Goal: Transaction & Acquisition: Obtain resource

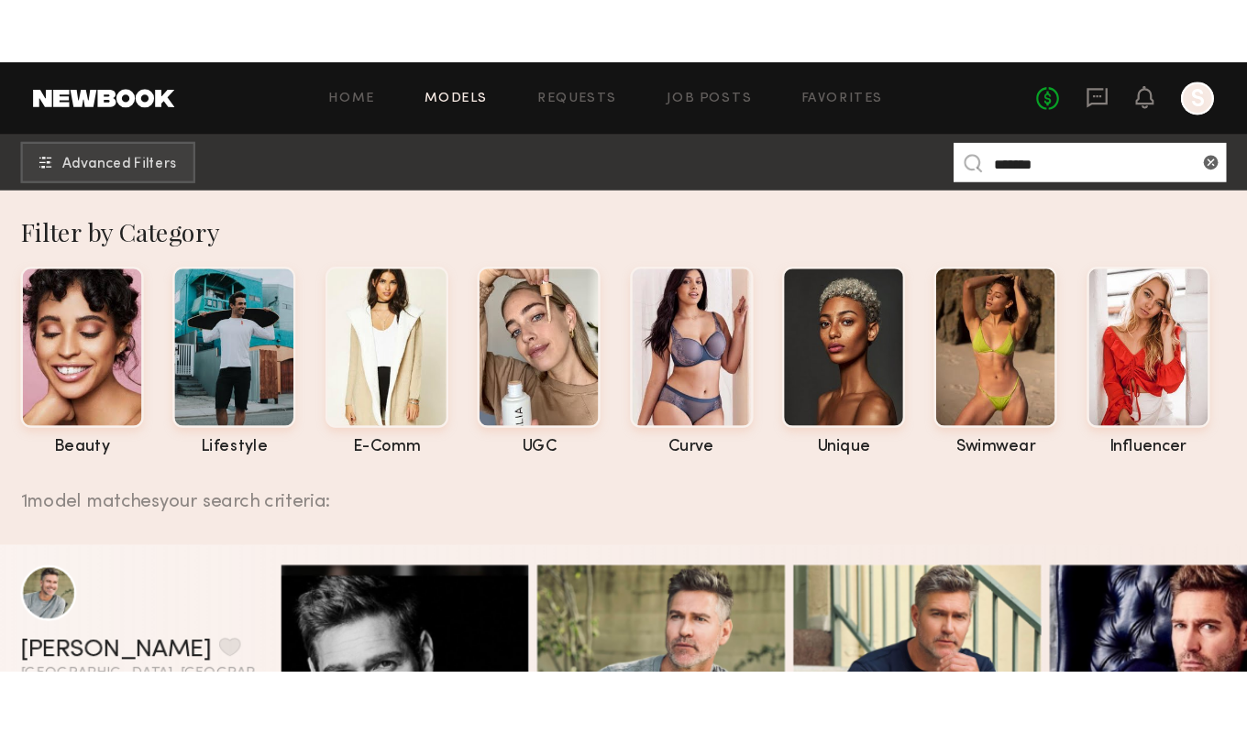
scroll to position [191, 0]
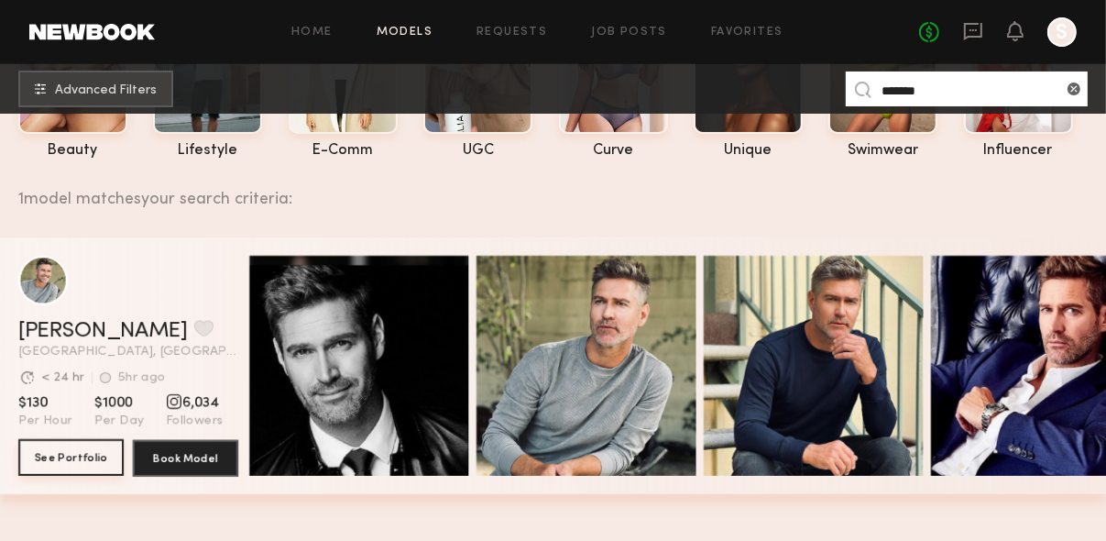
click at [75, 463] on button "See Portfolio" at bounding box center [70, 457] width 105 height 37
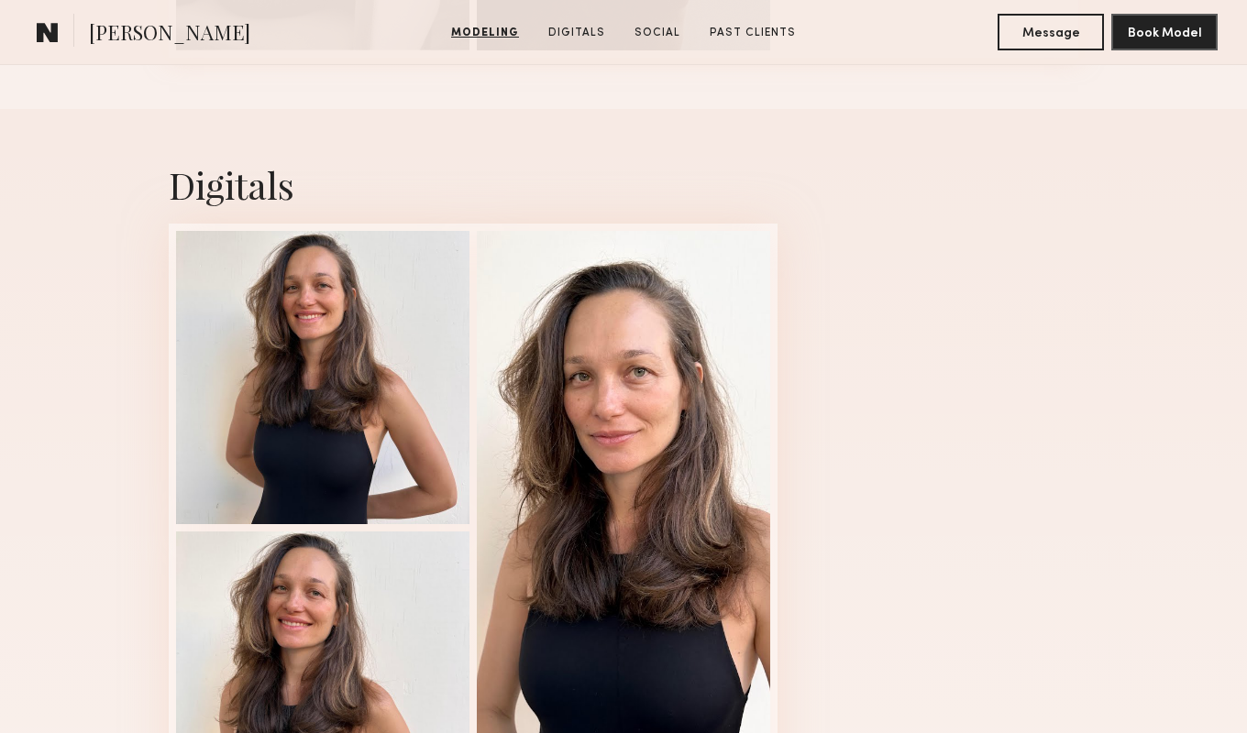
scroll to position [1391, 0]
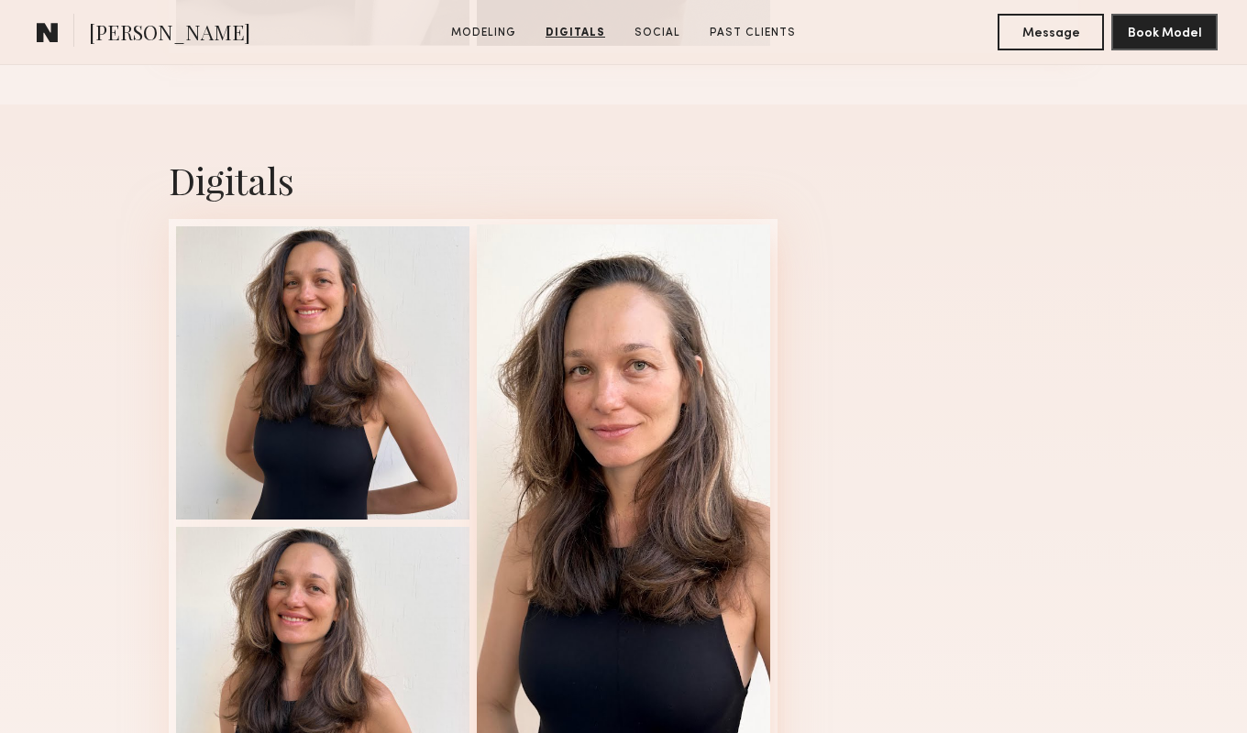
click at [721, 380] on div at bounding box center [623, 522] width 293 height 594
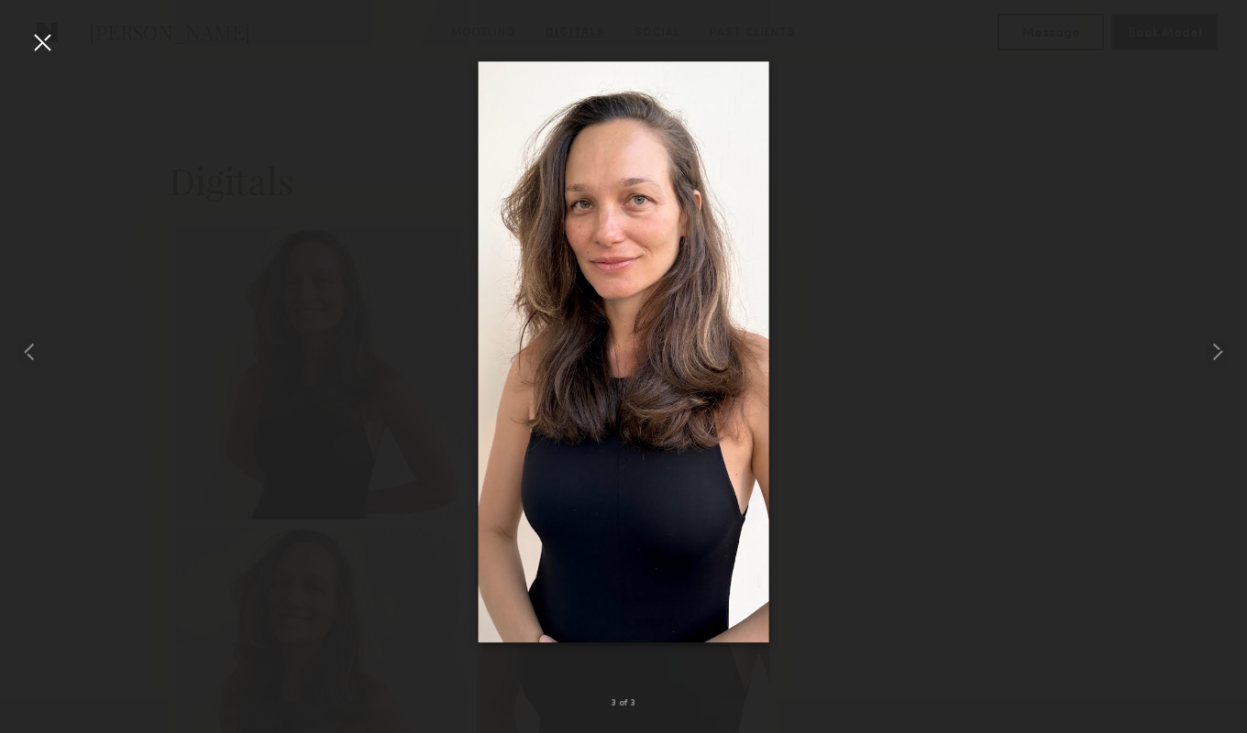
click at [992, 213] on div at bounding box center [623, 351] width 1247 height 645
click at [34, 42] on div at bounding box center [42, 42] width 29 height 29
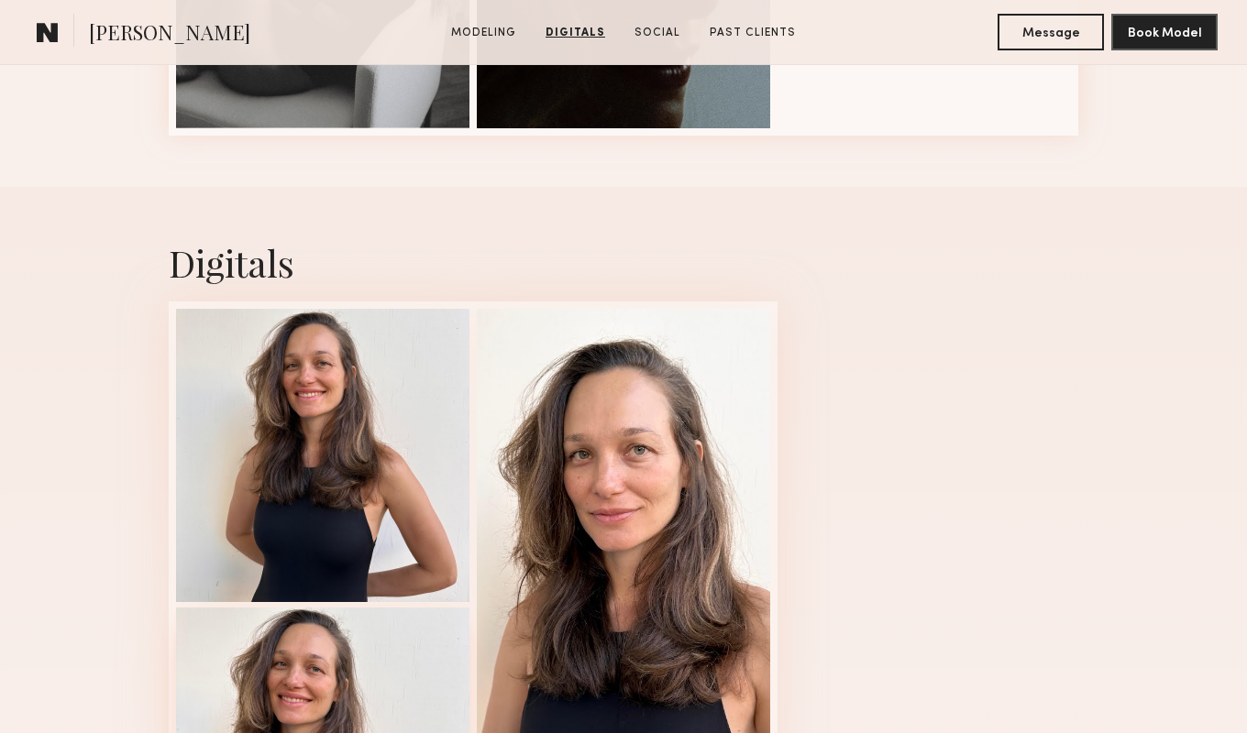
scroll to position [1307, 0]
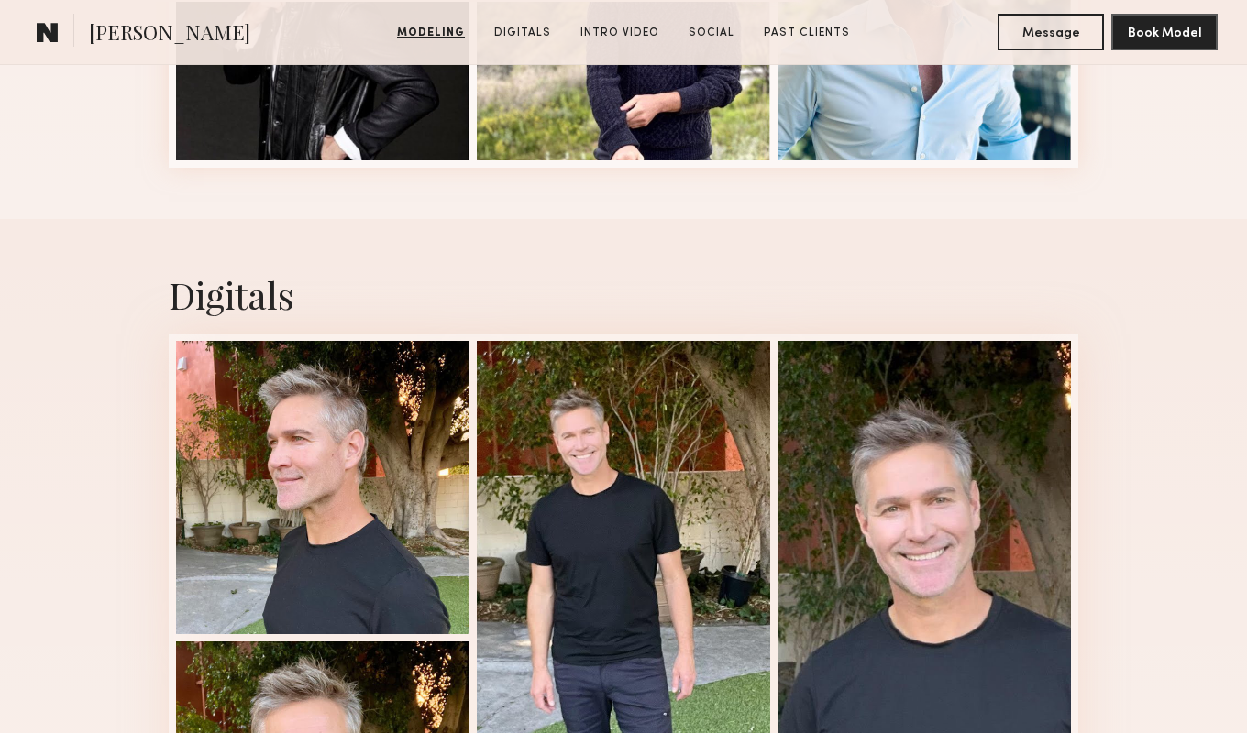
scroll to position [1365, 0]
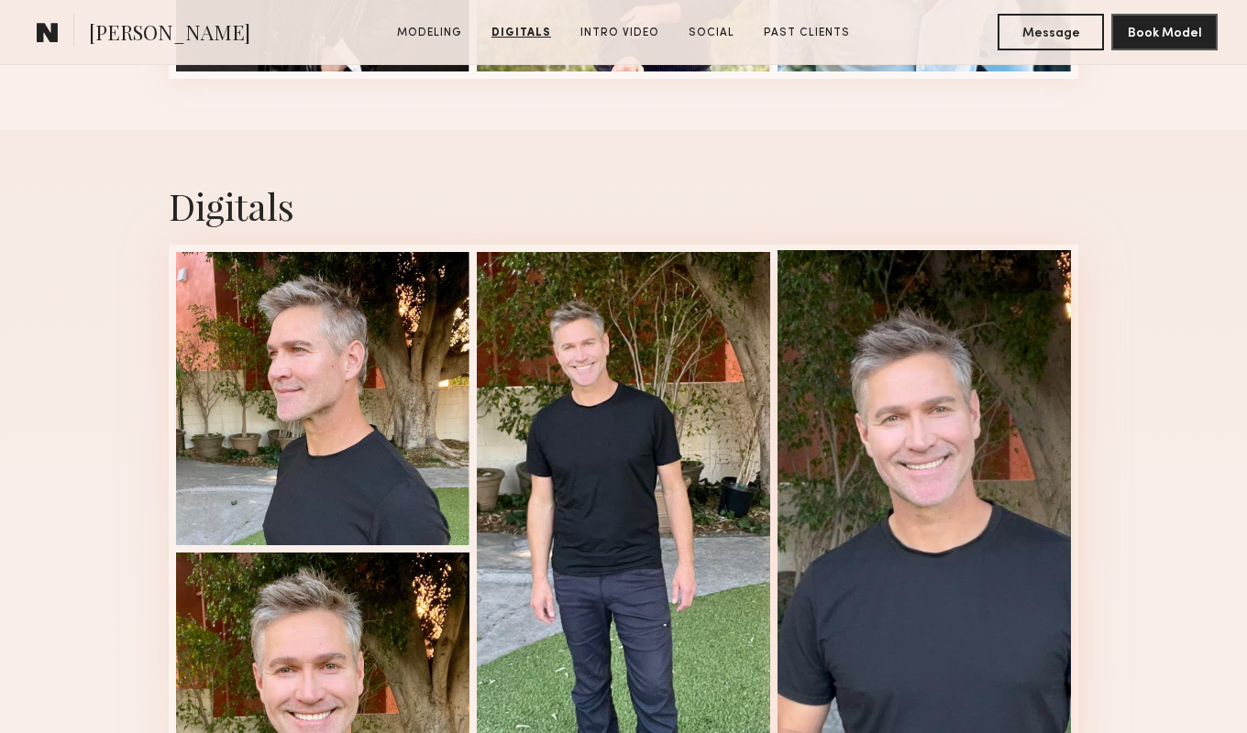
click at [957, 401] on div at bounding box center [923, 547] width 293 height 594
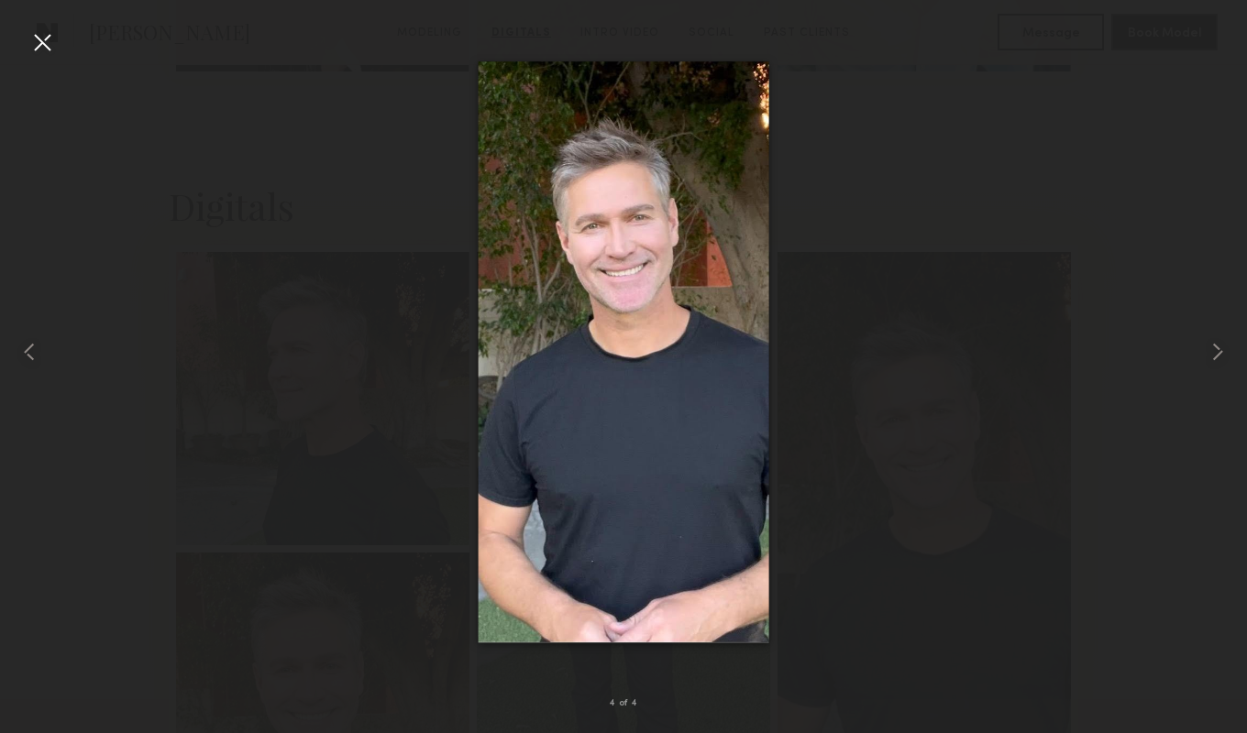
scroll to position [1362, 0]
click at [39, 44] on div at bounding box center [42, 42] width 29 height 29
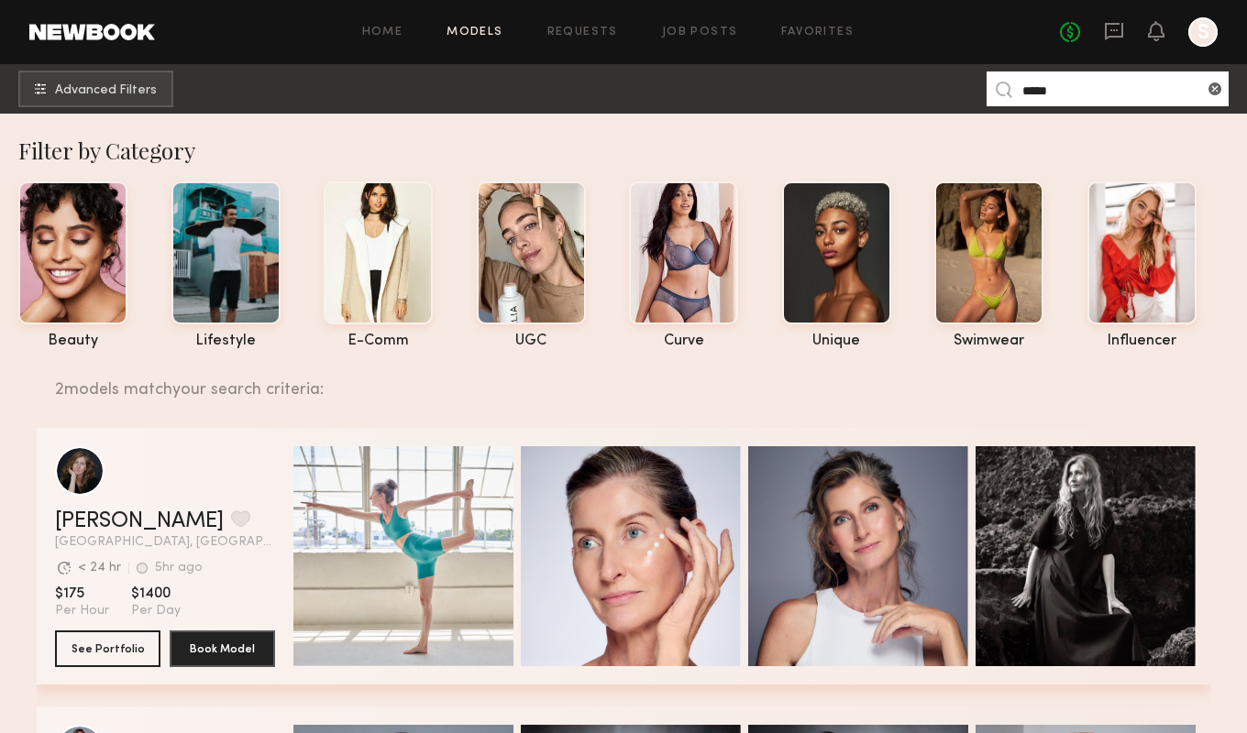
scroll to position [290, 0]
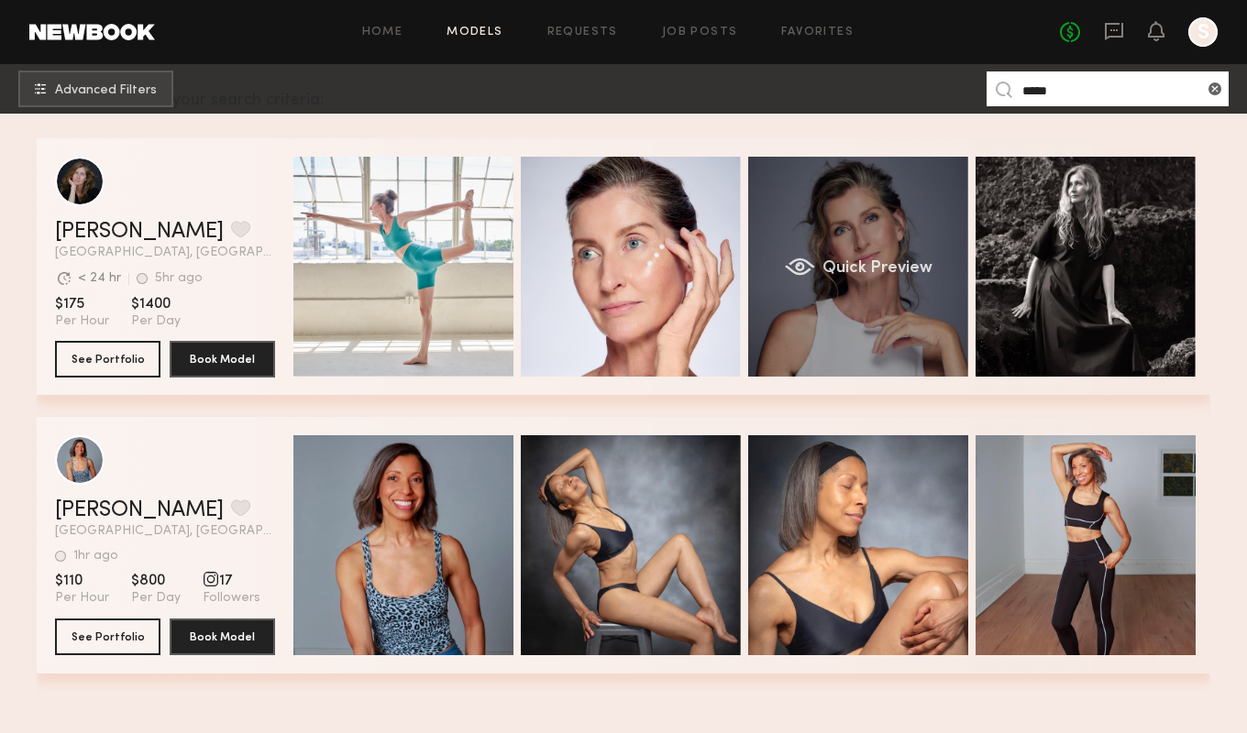
click at [833, 247] on div "Quick Preview" at bounding box center [858, 267] width 220 height 220
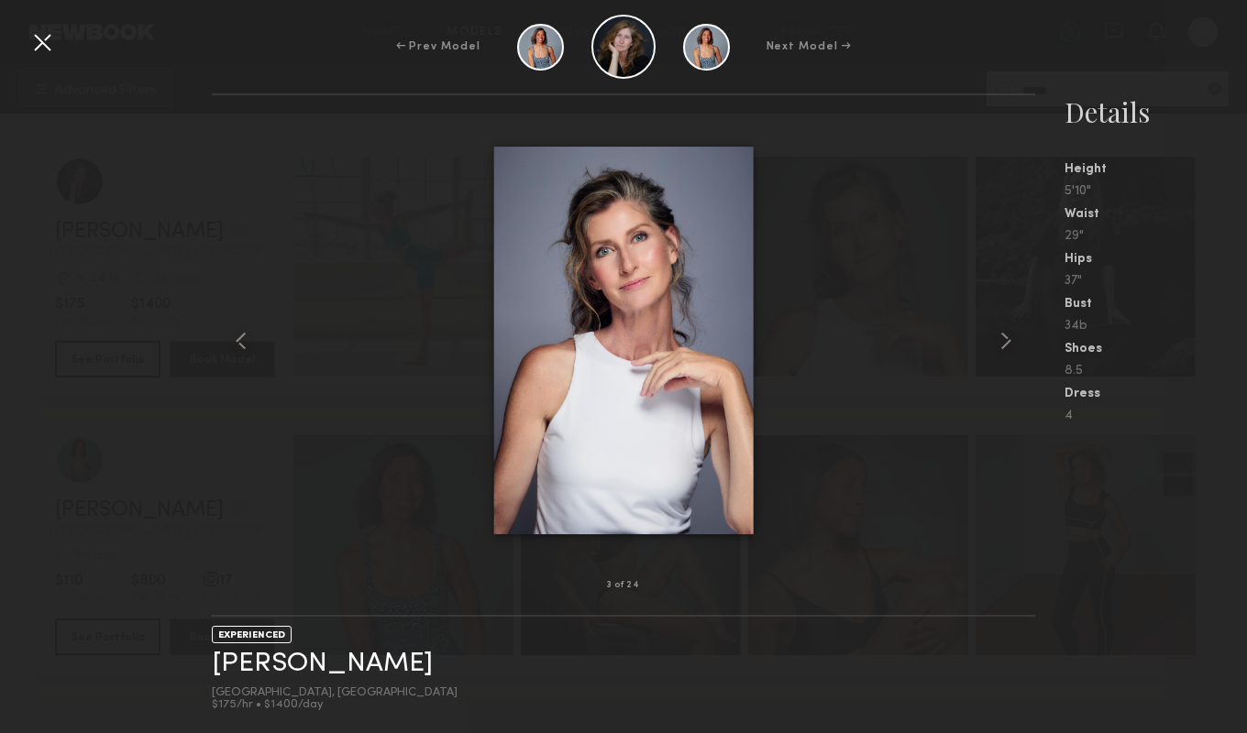
click at [39, 42] on div at bounding box center [42, 42] width 29 height 29
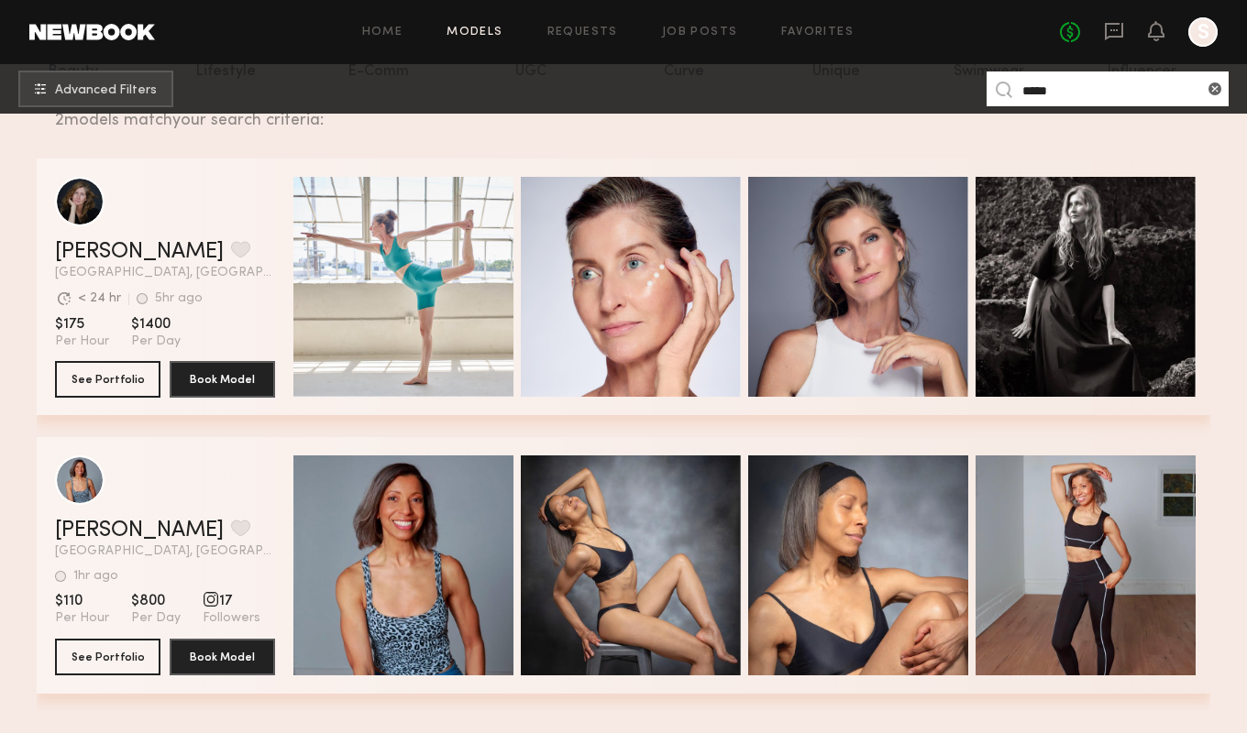
scroll to position [343, 0]
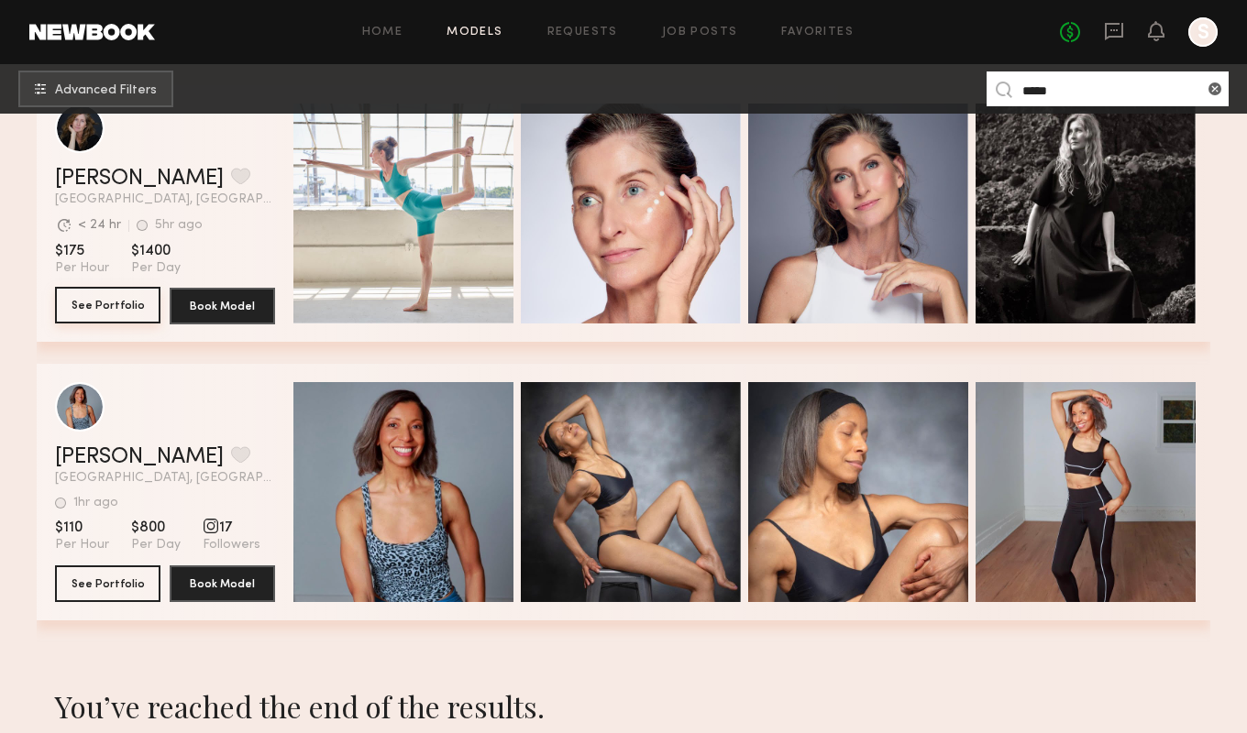
click at [103, 302] on button "See Portfolio" at bounding box center [107, 305] width 105 height 37
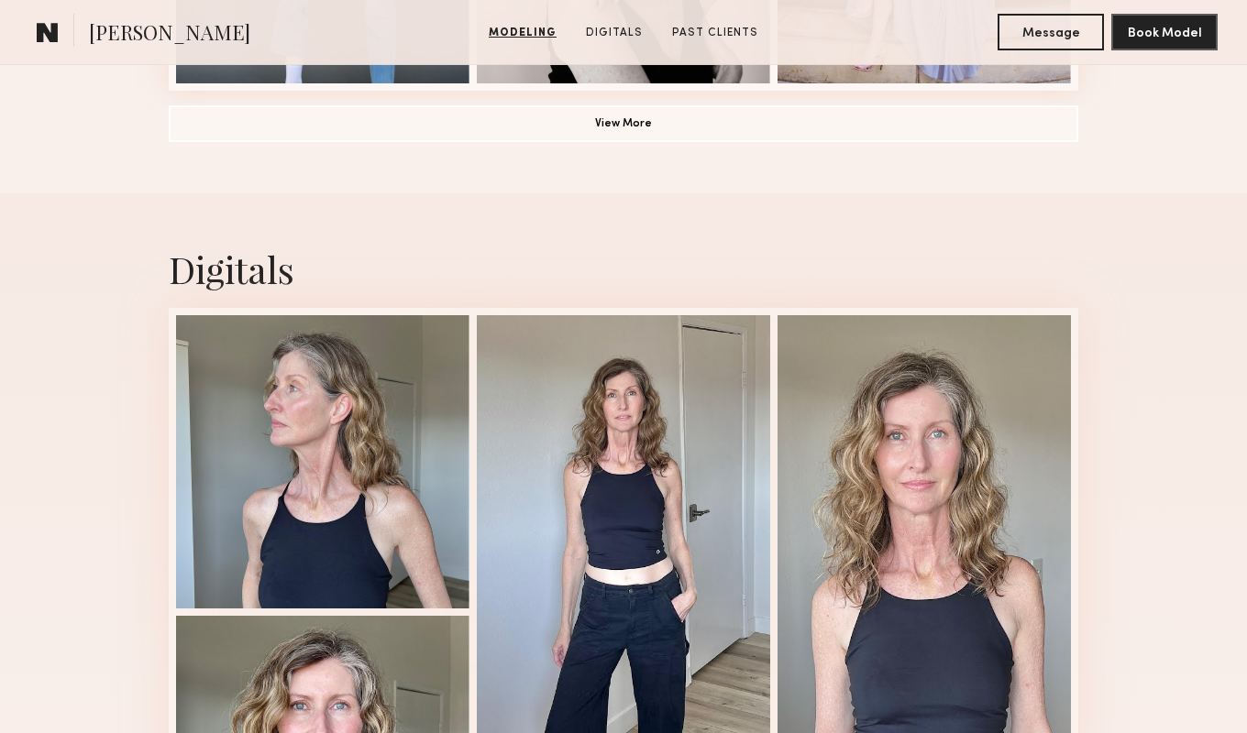
scroll to position [1657, 0]
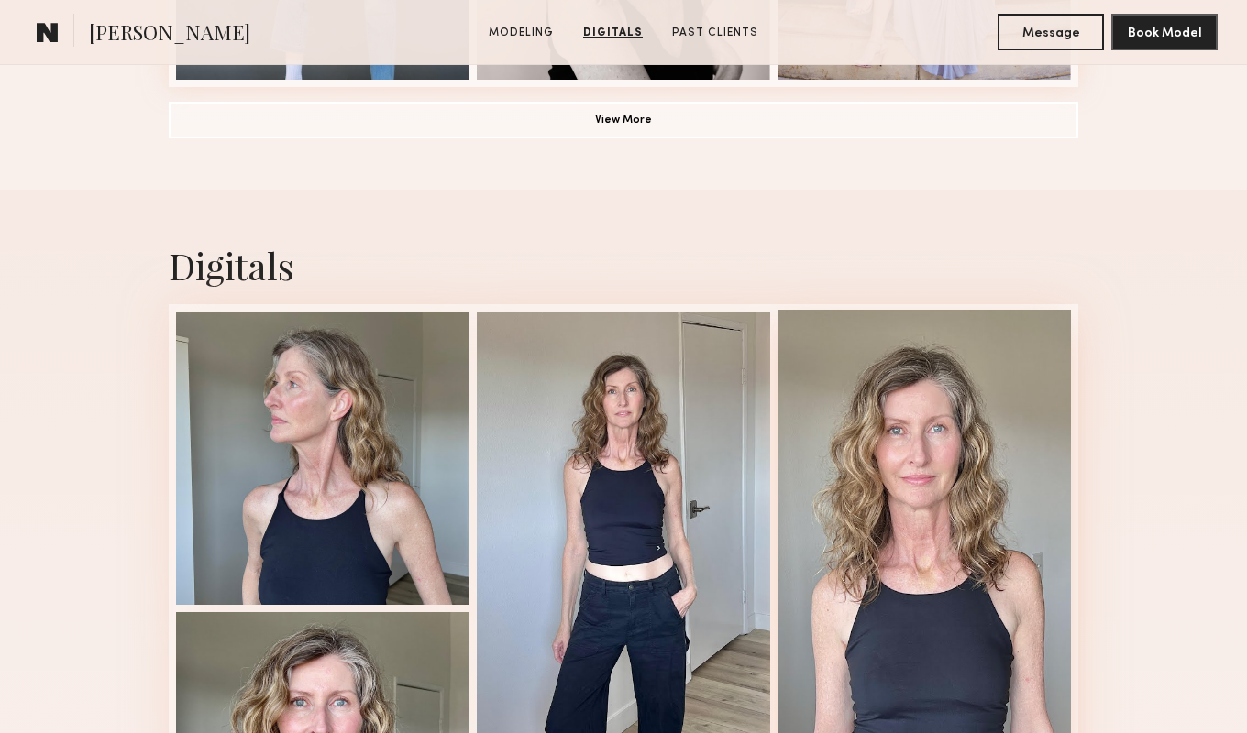
click at [944, 383] on div at bounding box center [923, 607] width 293 height 594
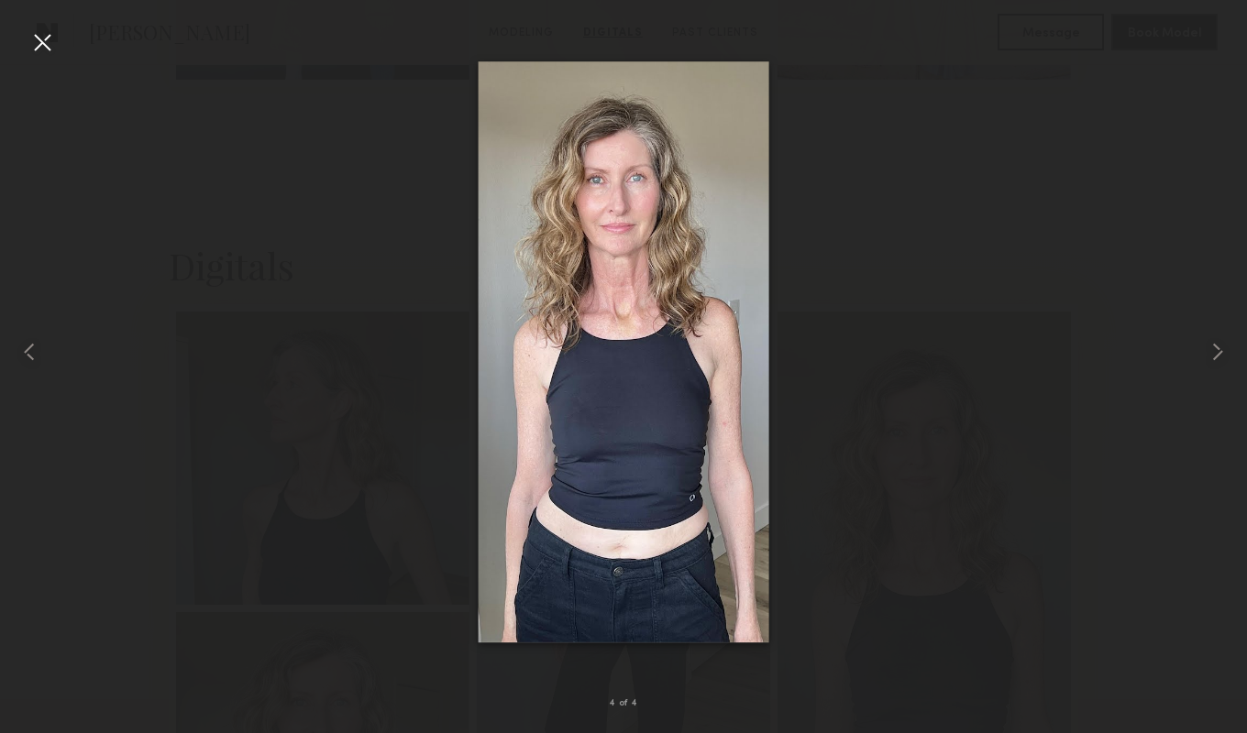
scroll to position [2361, 0]
click at [43, 42] on div at bounding box center [42, 42] width 29 height 29
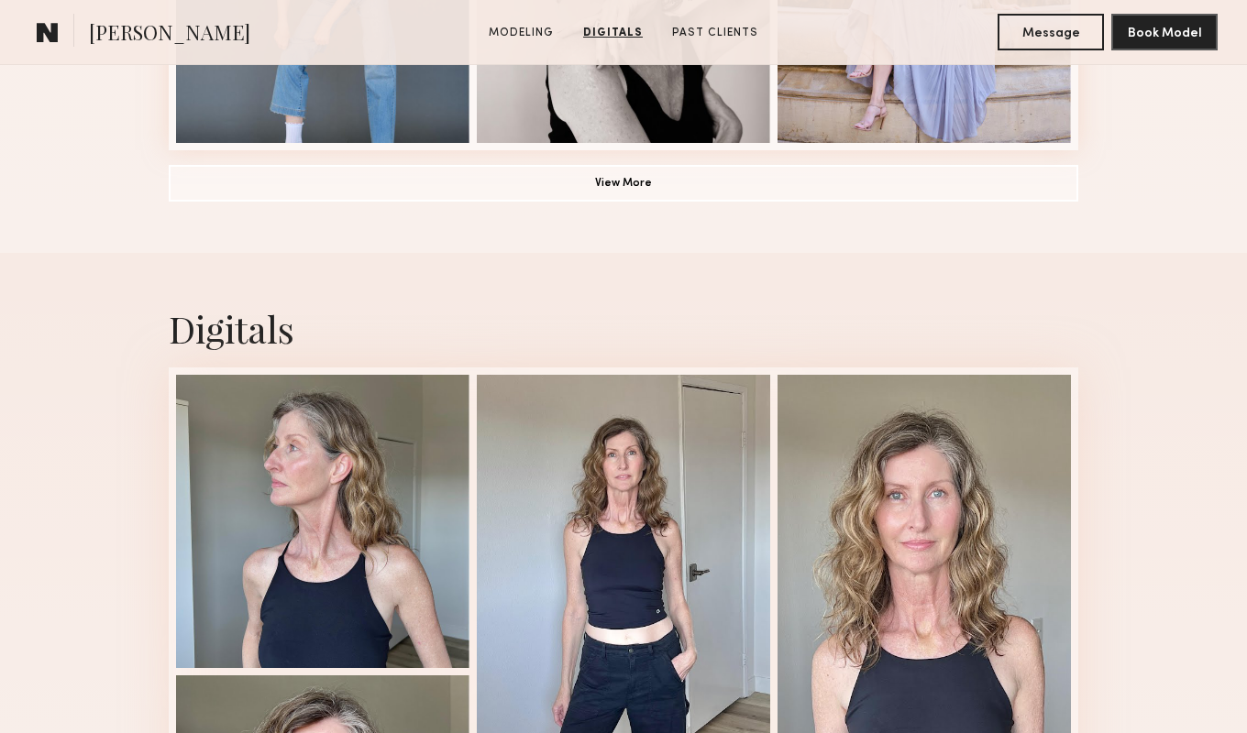
scroll to position [1593, 0]
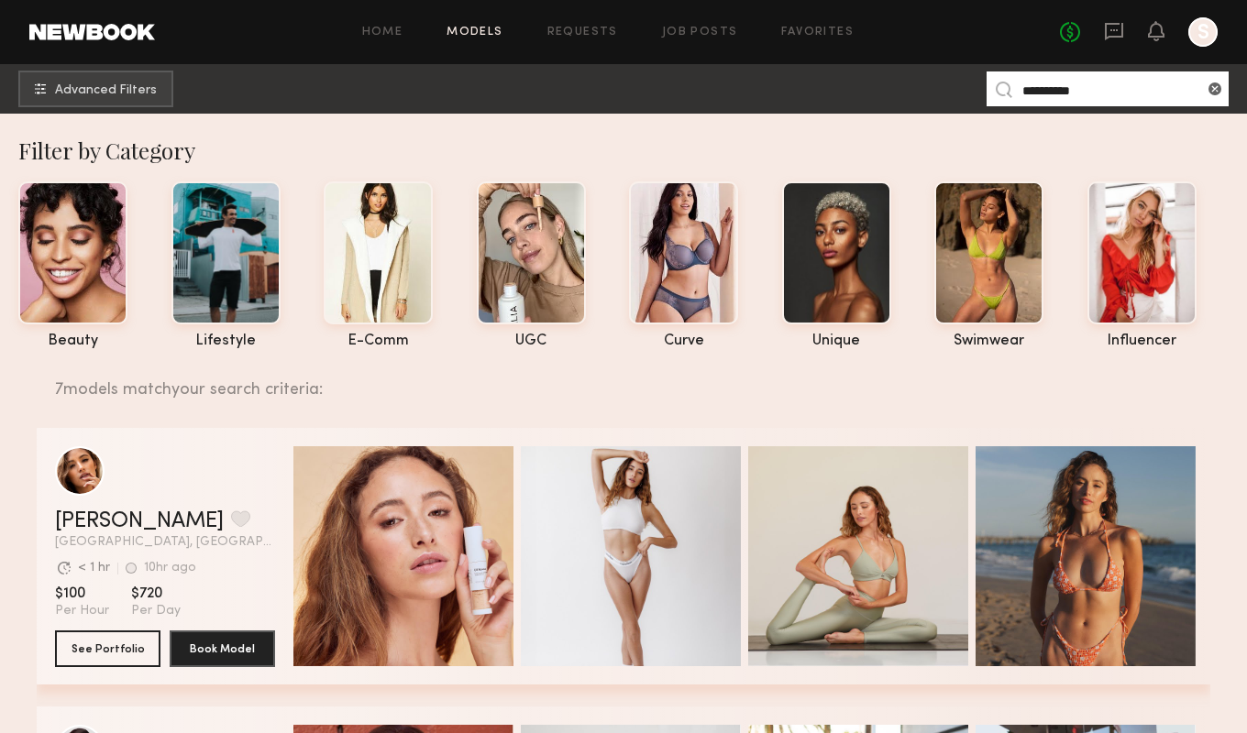
scroll to position [233, 0]
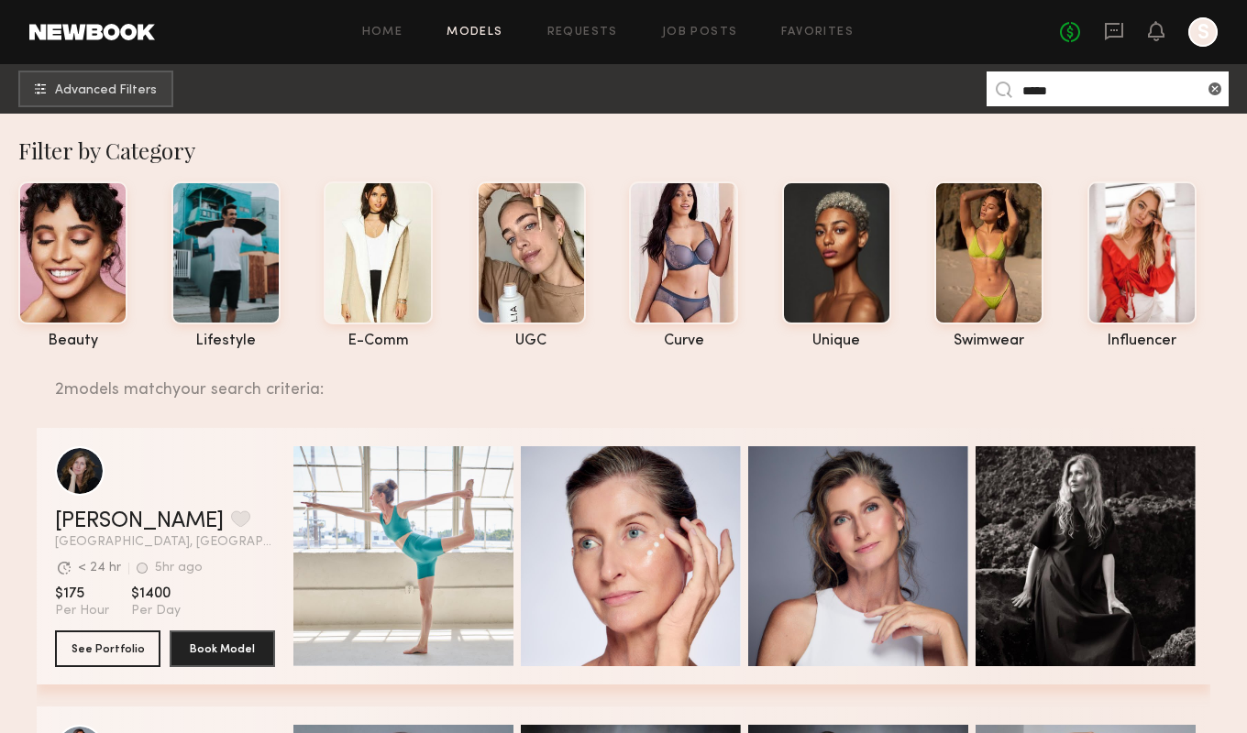
scroll to position [343, 0]
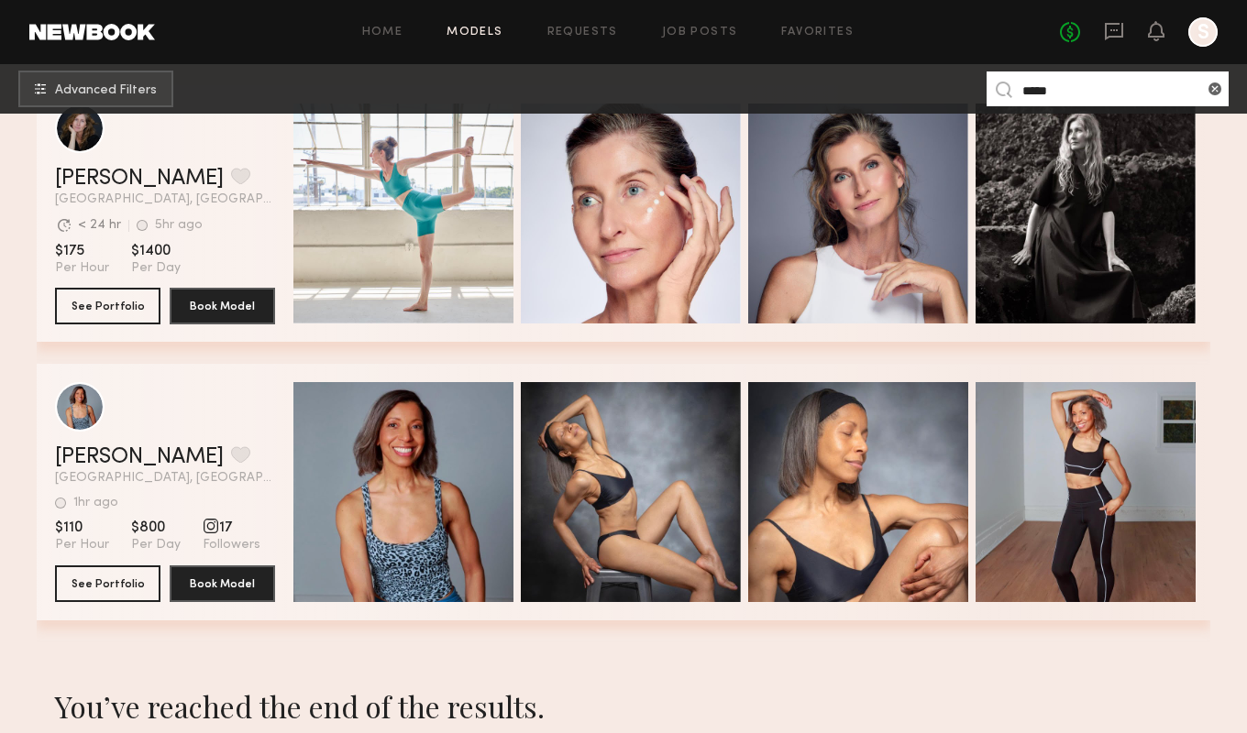
drag, startPoint x: 1032, startPoint y: 89, endPoint x: 974, endPoint y: 86, distance: 58.7
click at [976, 86] on nb-browse-subheader "Advanced Filters *****" at bounding box center [623, 89] width 1247 height 50
paste input "****"
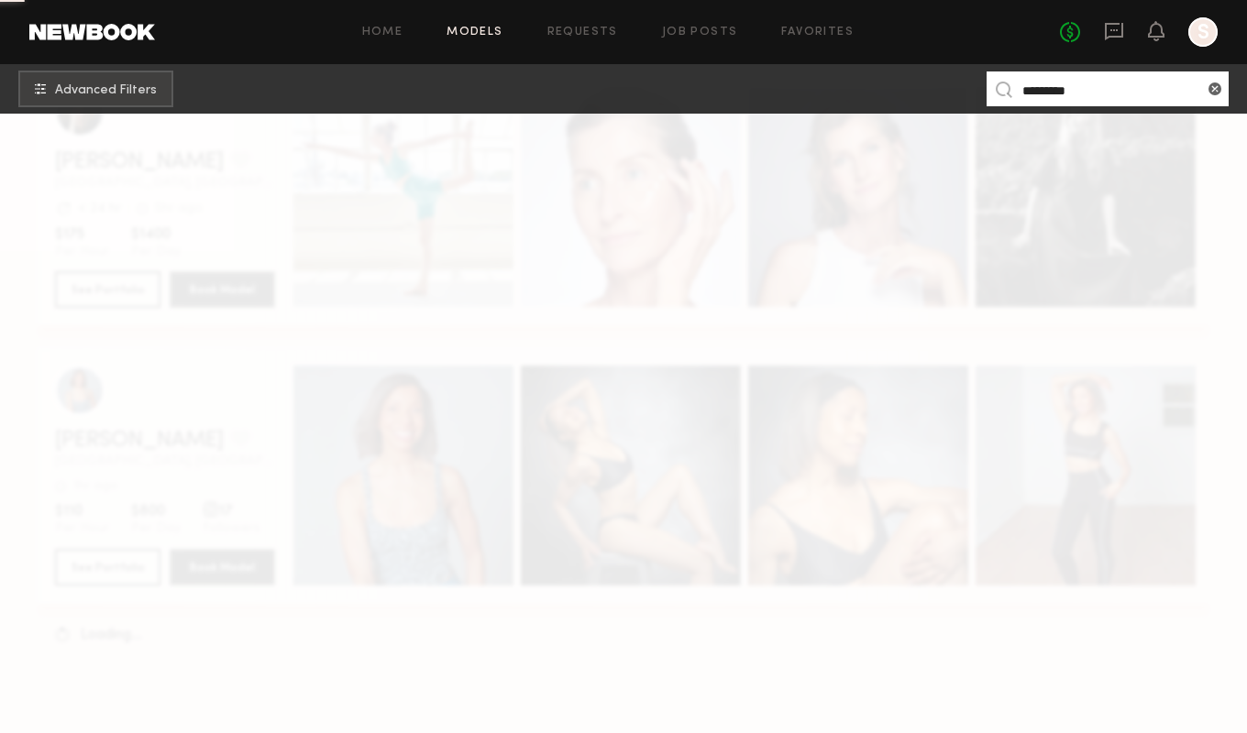
scroll to position [0, 0]
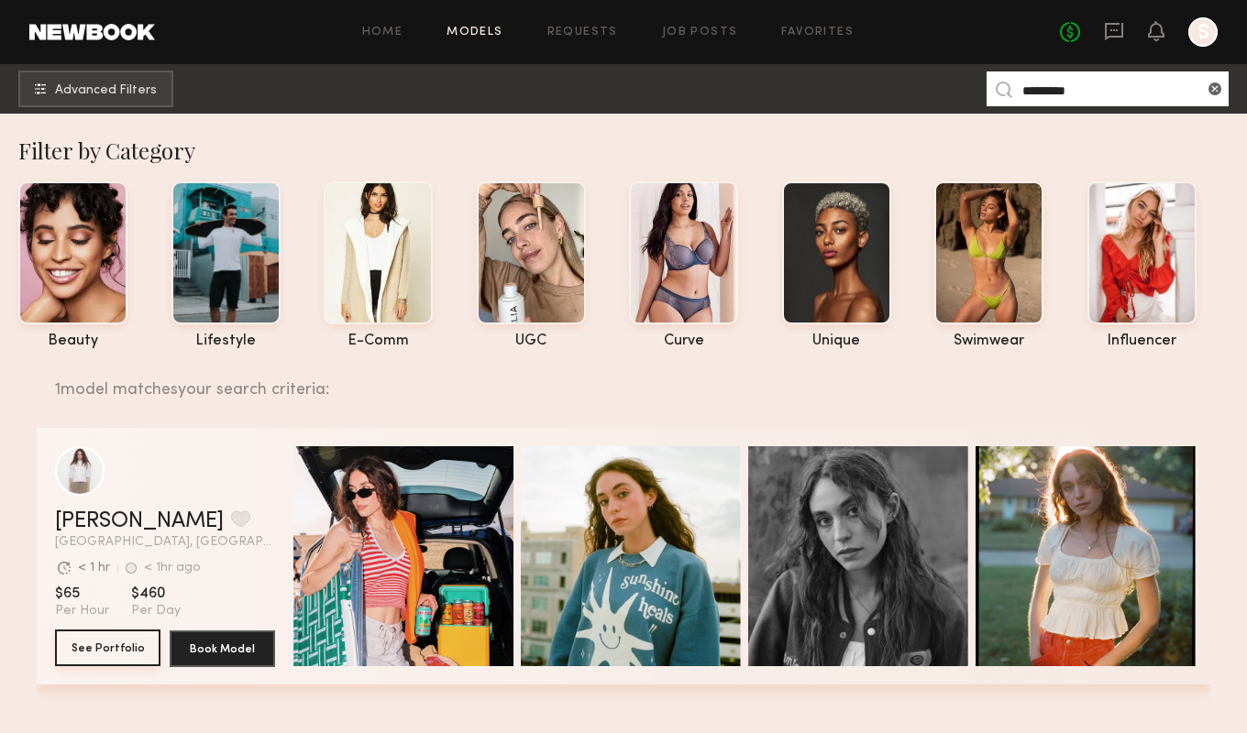
type input "*********"
click at [133, 645] on button "See Portfolio" at bounding box center [107, 648] width 105 height 37
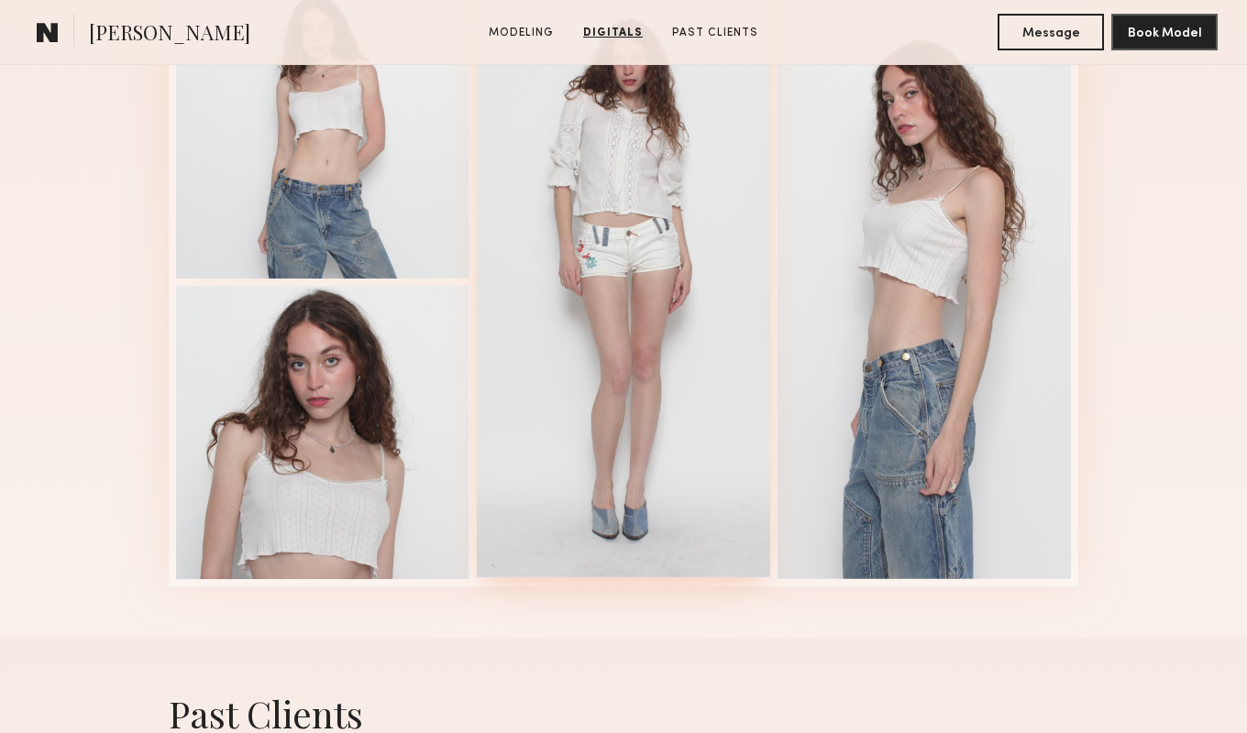
scroll to position [1980, 0]
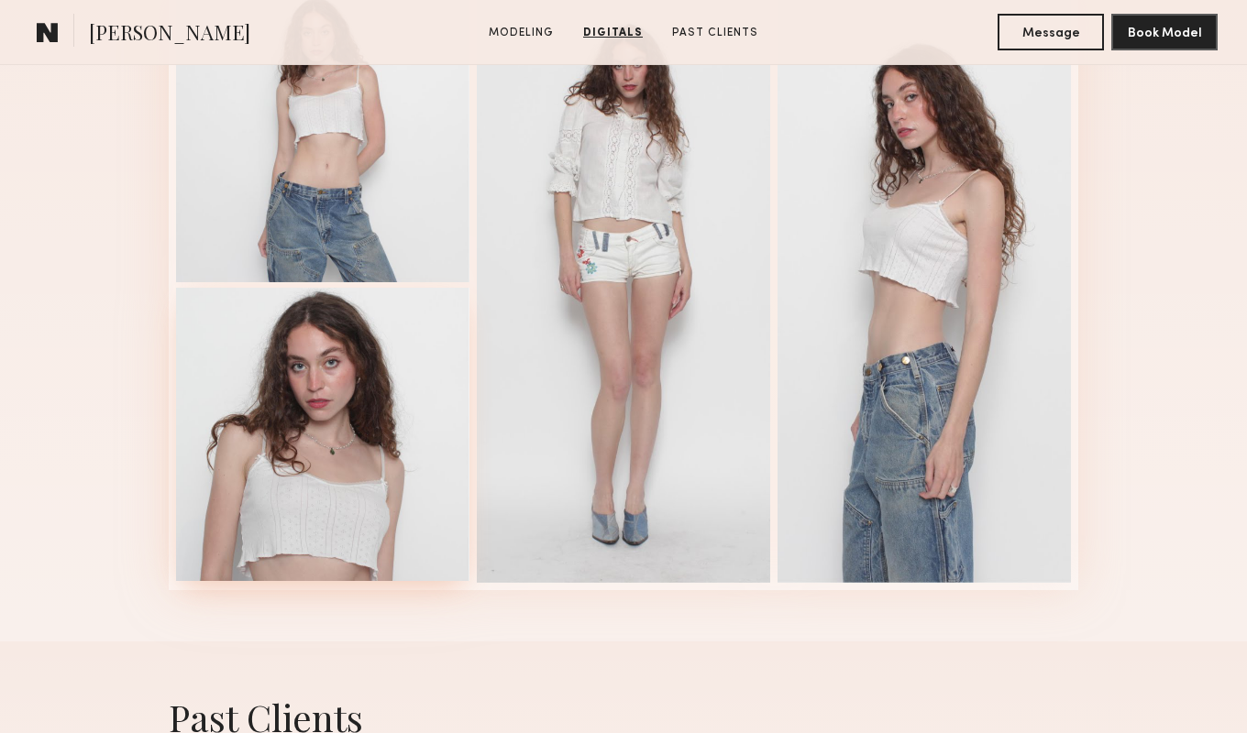
click at [290, 364] on div at bounding box center [322, 434] width 293 height 293
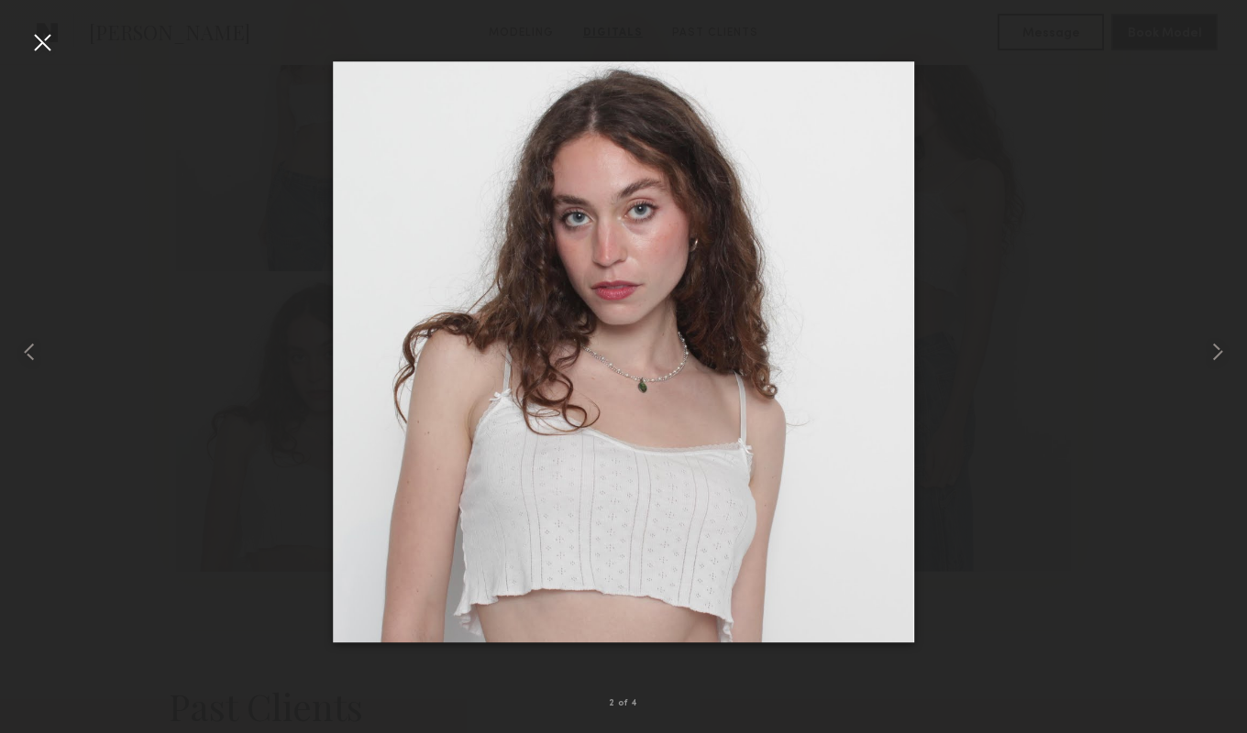
scroll to position [1993, 0]
click at [44, 45] on div at bounding box center [42, 42] width 29 height 29
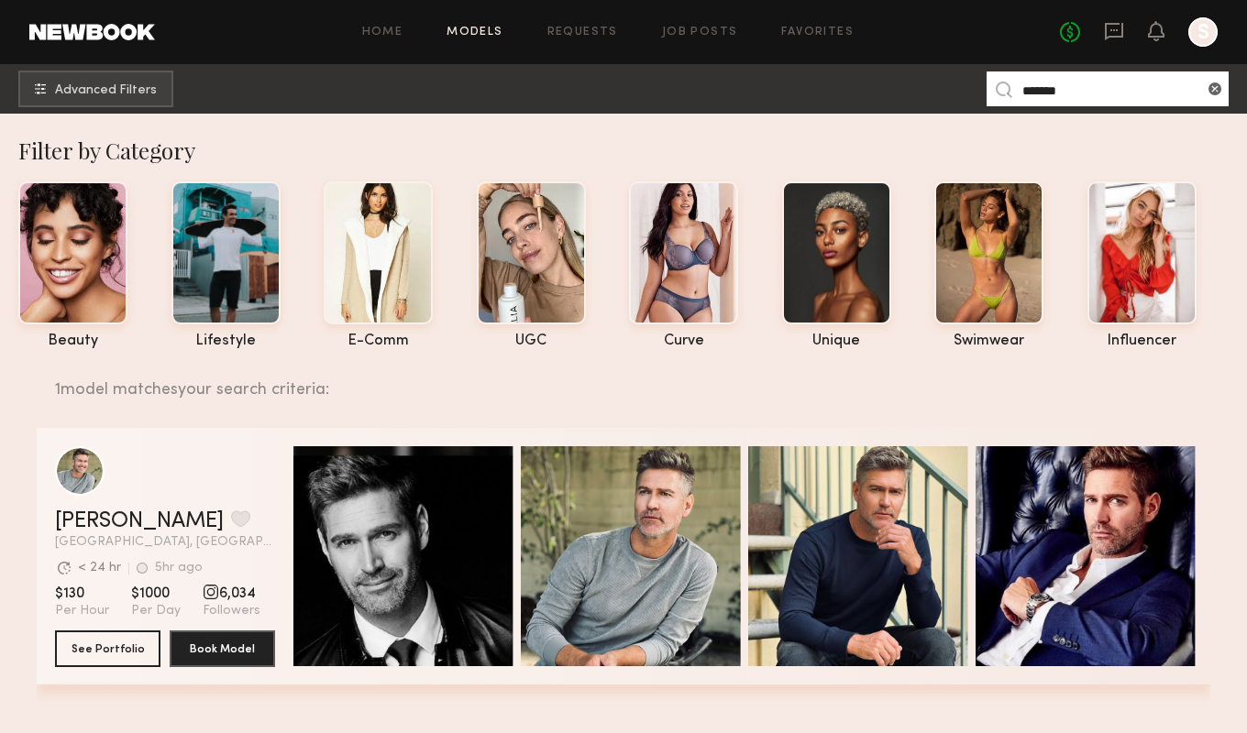
scroll to position [191, 0]
